Goal: Browse casually

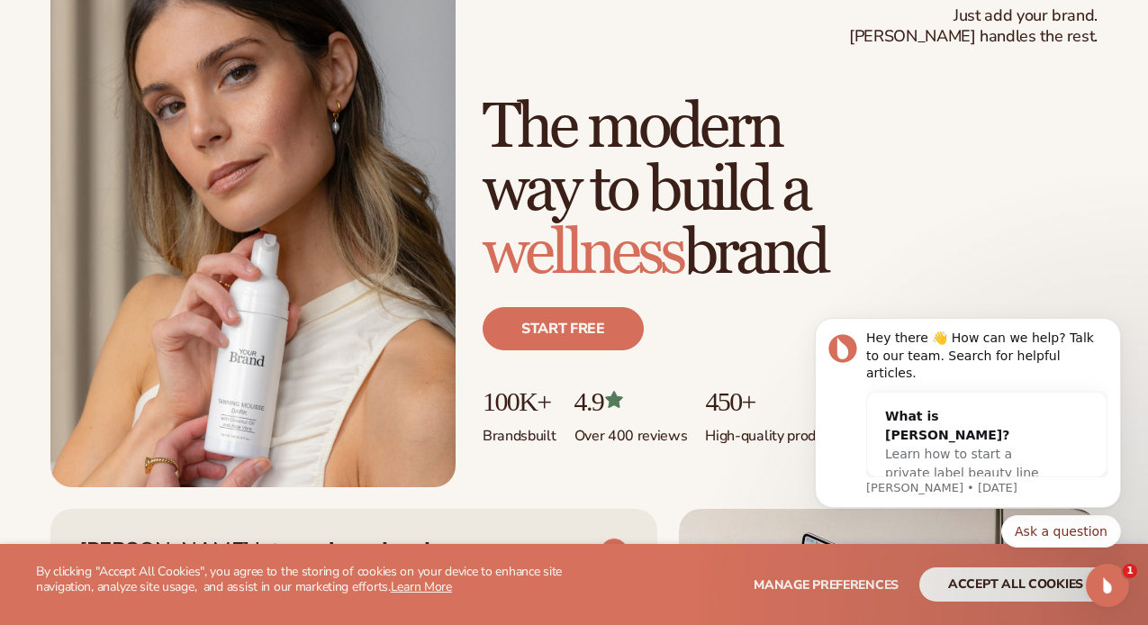
scroll to position [135, 0]
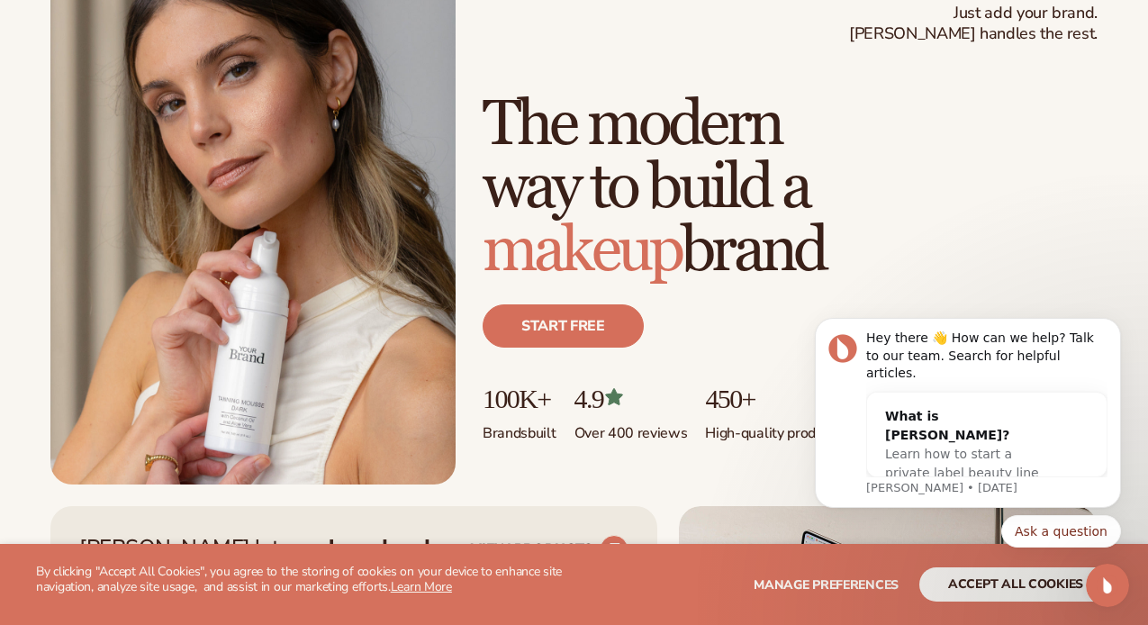
click at [331, 349] on img at bounding box center [252, 229] width 405 height 511
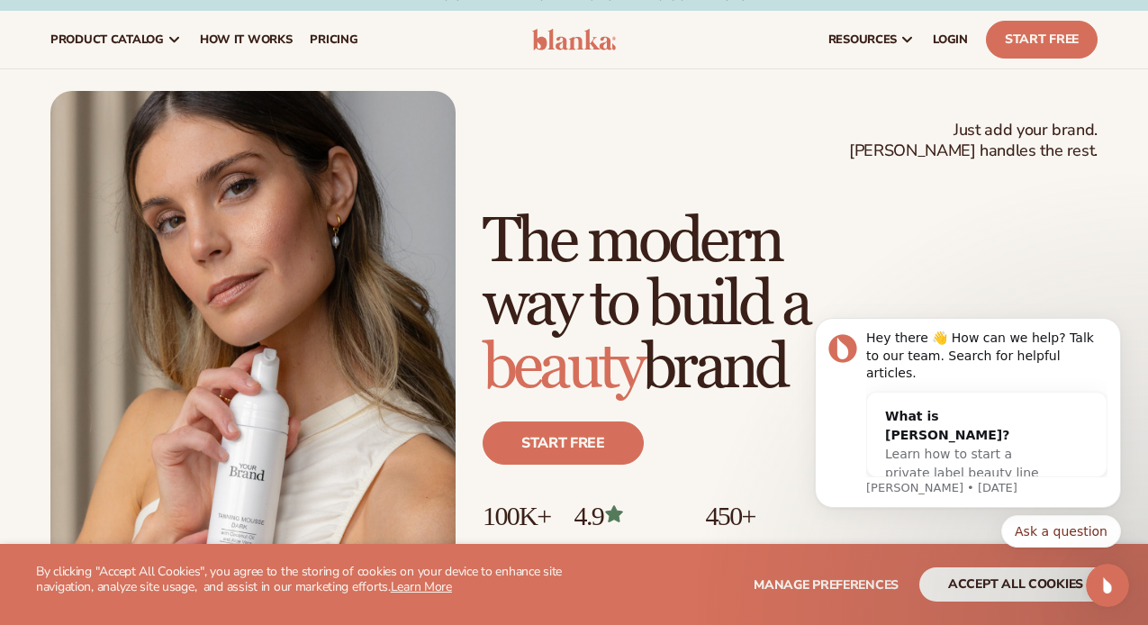
scroll to position [0, 0]
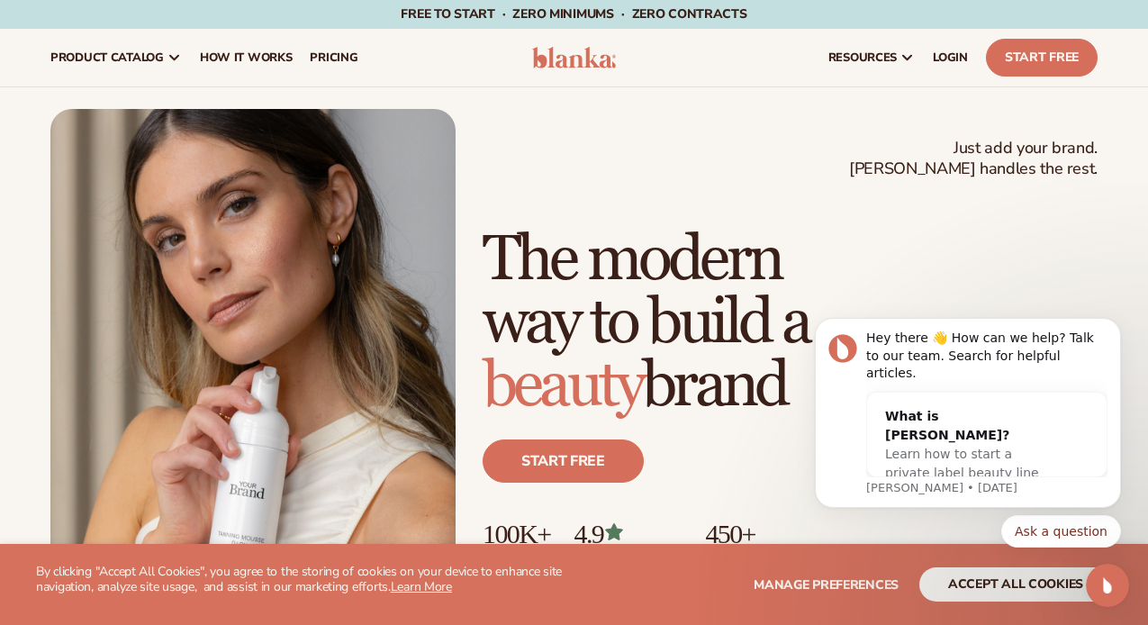
click at [571, 59] on img at bounding box center [574, 58] width 85 height 22
